Goal: Navigation & Orientation: Understand site structure

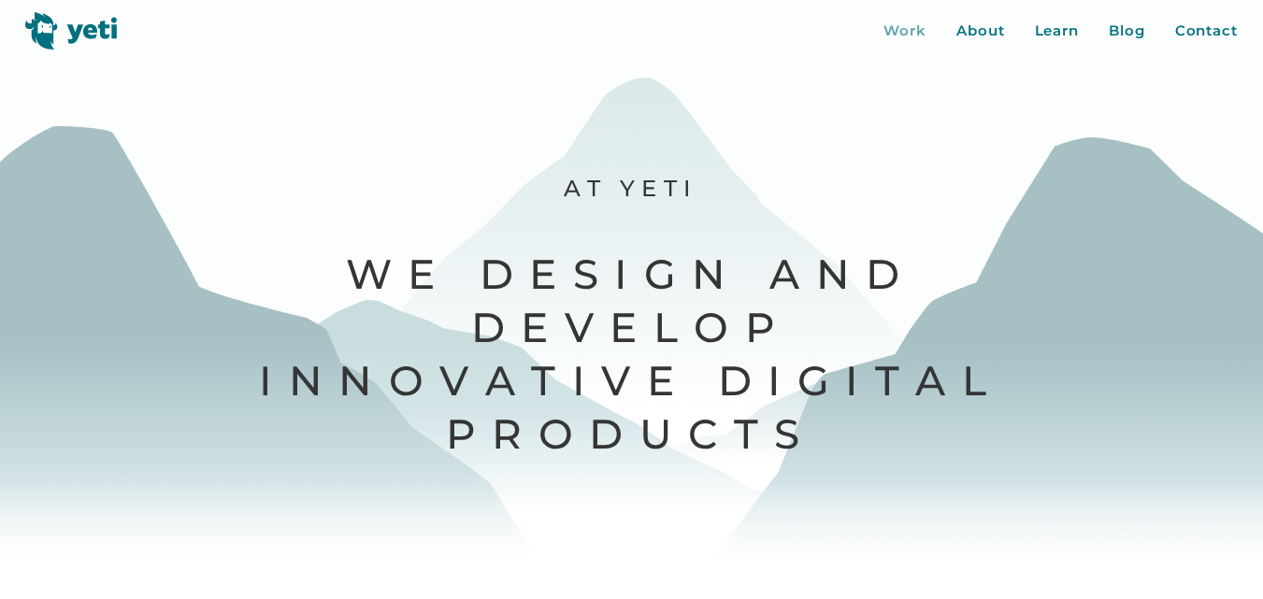
click at [898, 31] on div "Work" at bounding box center [905, 32] width 43 height 22
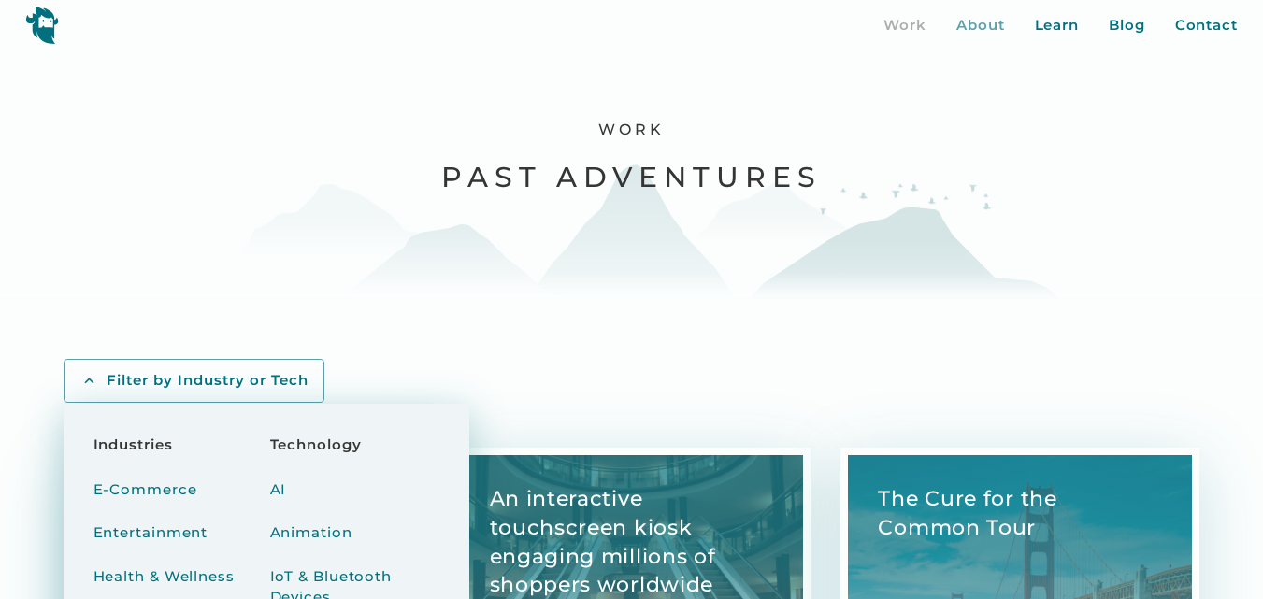
click at [987, 27] on div "About" at bounding box center [981, 26] width 49 height 22
